Goal: Communication & Community: Share content

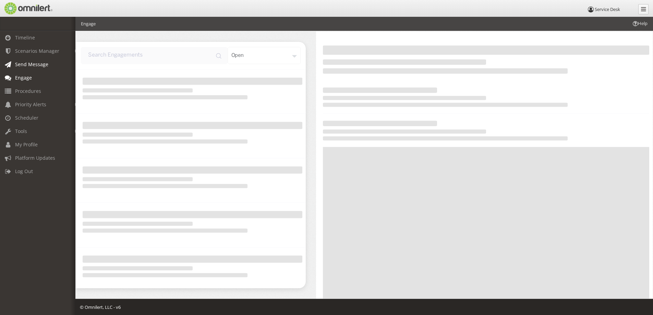
click at [29, 66] on span "Send Message" at bounding box center [31, 64] width 33 height 7
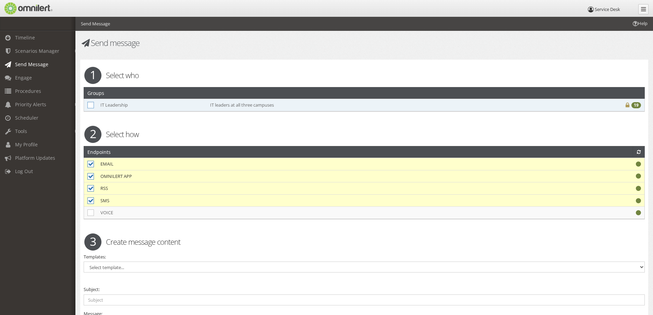
click at [91, 106] on icon at bounding box center [90, 105] width 7 height 7
checkbox input "true"
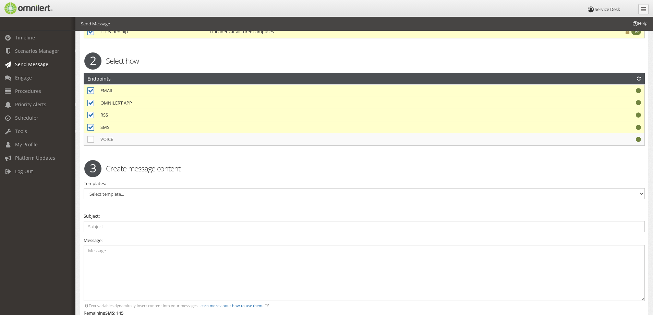
scroll to position [83, 0]
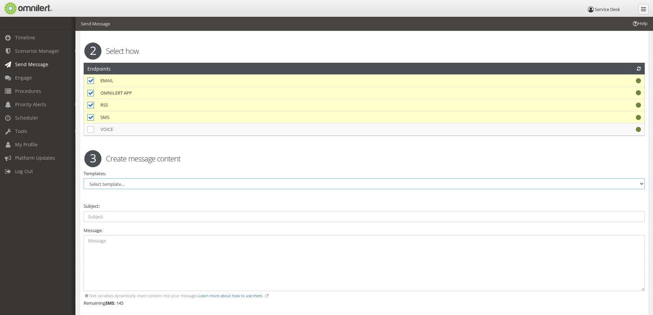
click at [104, 183] on select "Select template... Service Desk Alert" at bounding box center [364, 183] width 561 height 11
click at [110, 185] on select "Select template... Service Desk Alert" at bounding box center [364, 183] width 561 height 11
select select "98569"
click at [84, 178] on select "Select template... Service Desk Alert" at bounding box center [364, 183] width 561 height 11
type input "System Outage"
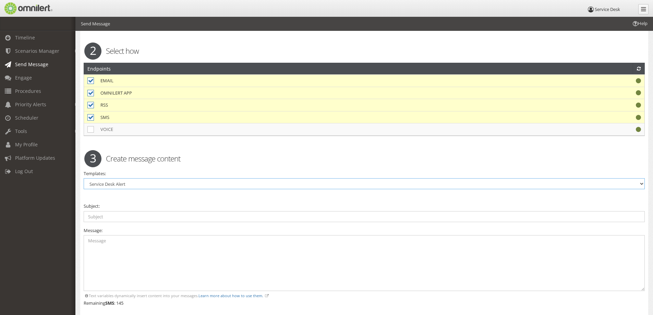
type textarea "Issue: Area Affected: Contacted:"
click at [102, 217] on input "System Outage" at bounding box center [364, 216] width 561 height 11
drag, startPoint x: 123, startPoint y: 217, endPoint x: 86, endPoint y: 221, distance: 37.2
click at [86, 221] on input "System Outage" at bounding box center [364, 216] width 561 height 11
type input "HMC North"
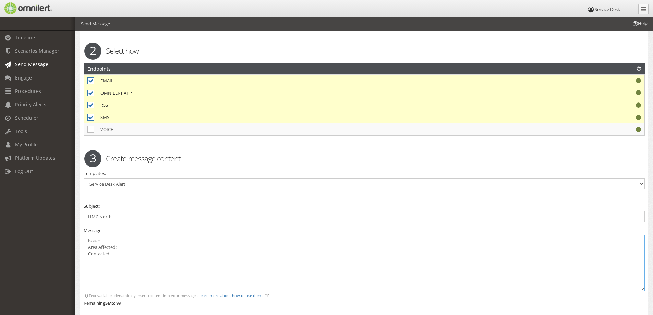
click at [106, 241] on textarea "Issue: Area Affected: Contacted:" at bounding box center [364, 263] width 561 height 56
click at [113, 239] on textarea "Issue: Area Affected: Contacted:" at bounding box center [364, 263] width 561 height 56
click at [115, 240] on textarea "Issue: Users are experiencing connecting to external sites and webmail. Ticket#…" at bounding box center [364, 263] width 561 height 56
click at [281, 241] on textarea "Issue: Users in HMC Lab are experiencing connecting to external sites and webma…" at bounding box center [364, 263] width 561 height 56
click at [138, 242] on textarea "Issue: Users in HMC Lab are experiencing connecting to external sites and webma…" at bounding box center [364, 263] width 561 height 56
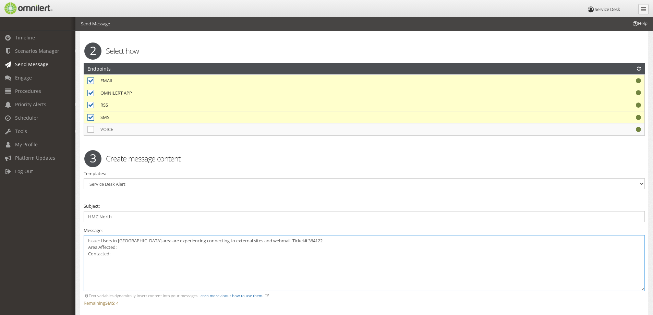
drag, startPoint x: 149, startPoint y: 240, endPoint x: 117, endPoint y: 240, distance: 31.9
click at [117, 240] on textarea "Issue: Users in [GEOGRAPHIC_DATA] area are experiencing connecting to external …" at bounding box center [364, 263] width 561 height 56
click at [128, 249] on textarea "Issue: Users HMC Lab areain are experiencing connecting to external sites and w…" at bounding box center [364, 263] width 561 height 56
paste textarea "HMC Lab area"
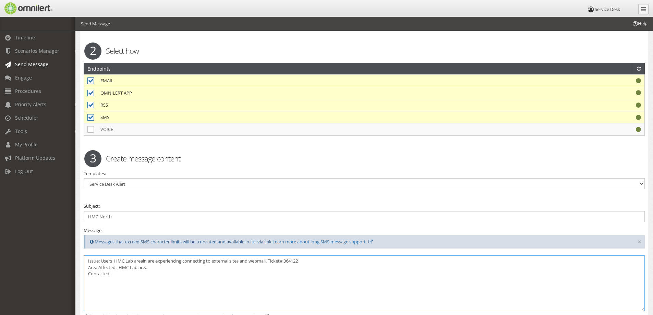
drag, startPoint x: 148, startPoint y: 262, endPoint x: 126, endPoint y: 263, distance: 22.0
click at [126, 263] on textarea "Issue: Users HMC Lab areain are experiencing connecting to external sites and w…" at bounding box center [364, 283] width 561 height 56
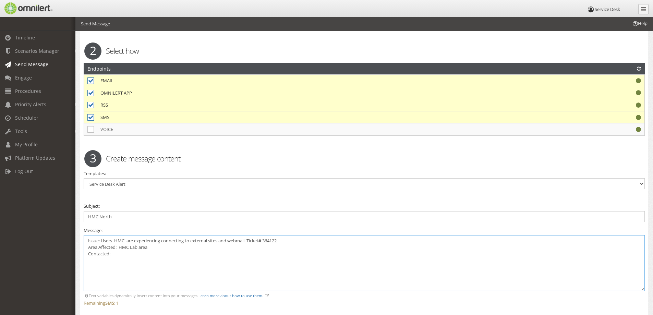
drag, startPoint x: 127, startPoint y: 240, endPoint x: 116, endPoint y: 240, distance: 11.0
click at [116, 240] on textarea "Issue: Users HMC are experiencing connecting to external sites and webmail. Tic…" at bounding box center [364, 263] width 561 height 56
click at [152, 246] on textarea "Issue: Users are experiencing connecting to external sites and webmail. Ticket#…" at bounding box center [364, 263] width 561 height 56
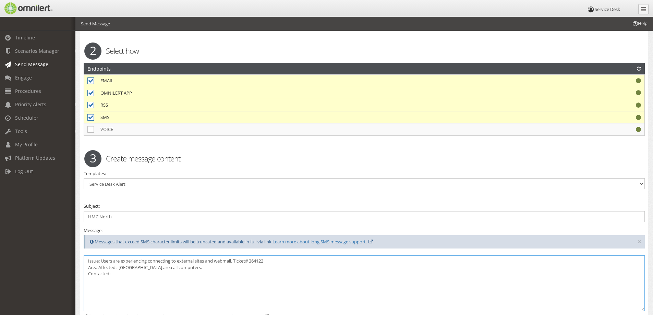
click at [125, 275] on textarea "Issue: Users are experiencing connecting to external sites and webmail. Ticket#…" at bounding box center [364, 283] width 561 height 56
type textarea "Issue: Users are experiencing connecting to external sites and webmail. Ticket#…"
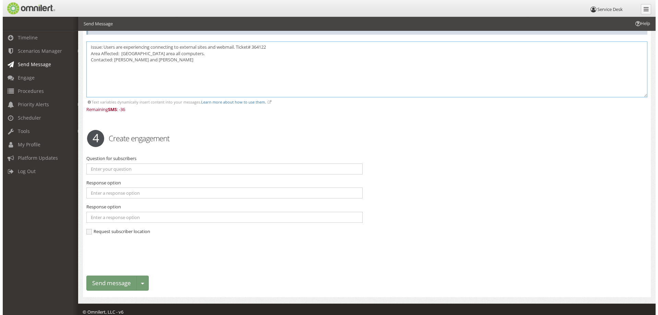
scroll to position [303, 0]
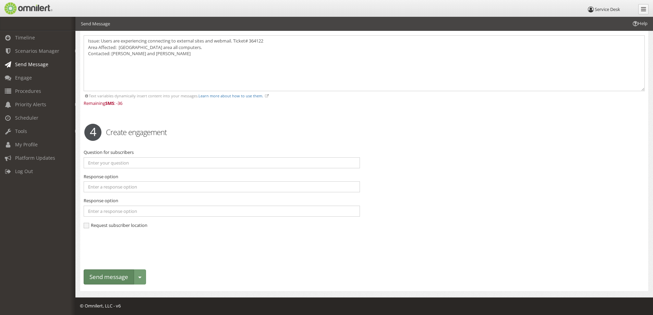
click at [107, 278] on button "Send message" at bounding box center [109, 277] width 50 height 15
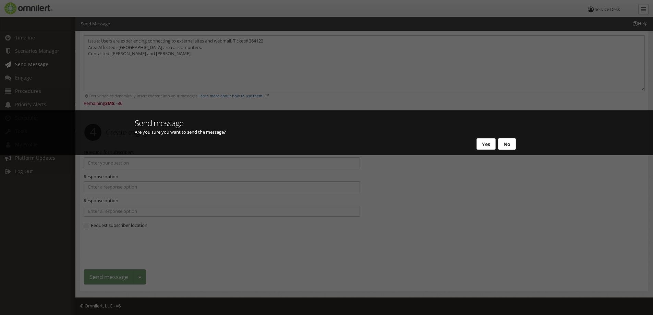
click at [487, 145] on button "Yes" at bounding box center [486, 144] width 19 height 12
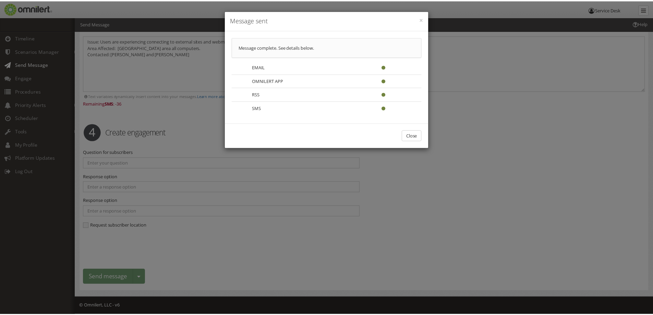
scroll to position [0, 0]
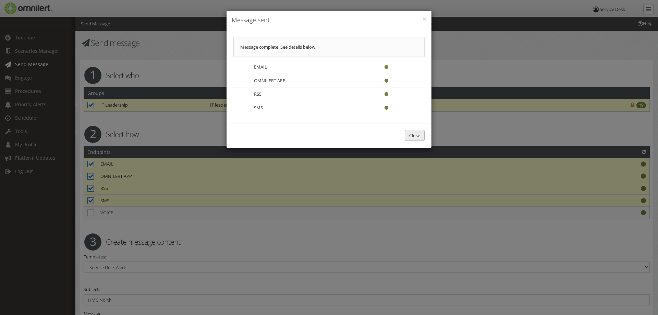
click at [415, 135] on button "Close" at bounding box center [415, 135] width 20 height 11
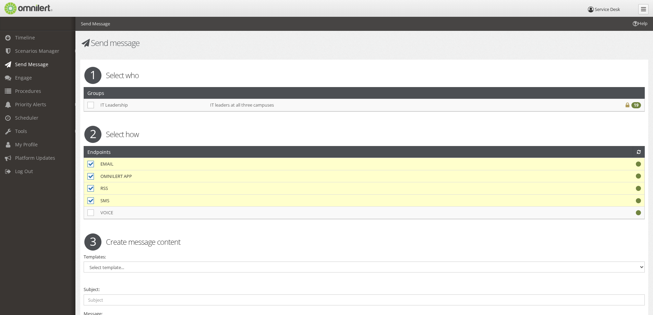
click at [591, 11] on icon at bounding box center [591, 9] width 8 height 4
click at [641, 10] on link at bounding box center [644, 9] width 10 height 10
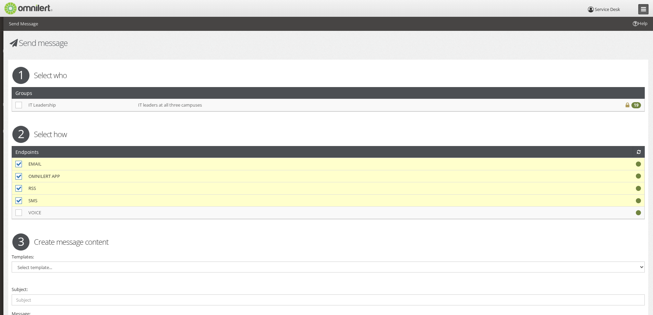
click at [645, 9] on icon at bounding box center [643, 9] width 5 height 6
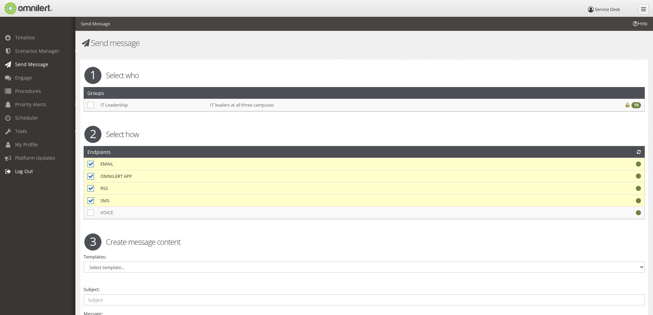
click at [26, 170] on span "Log Out" at bounding box center [24, 171] width 18 height 7
